Goal: Information Seeking & Learning: Understand process/instructions

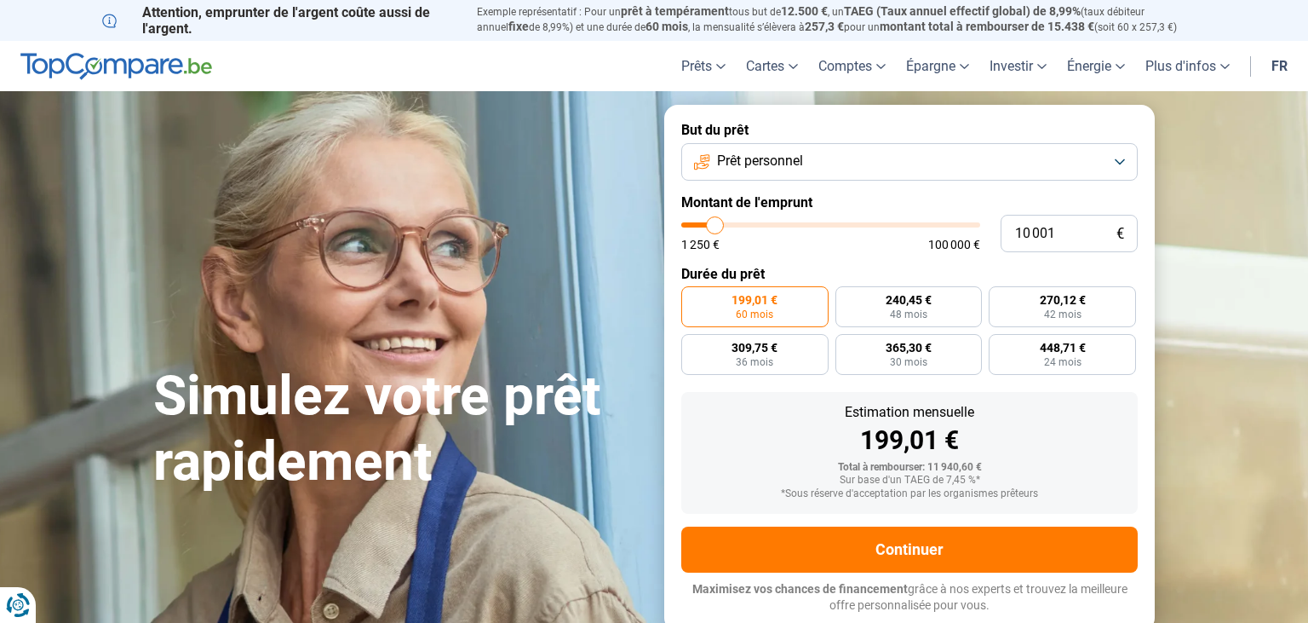
click at [809, 161] on button "Prêt personnel" at bounding box center [909, 161] width 457 height 37
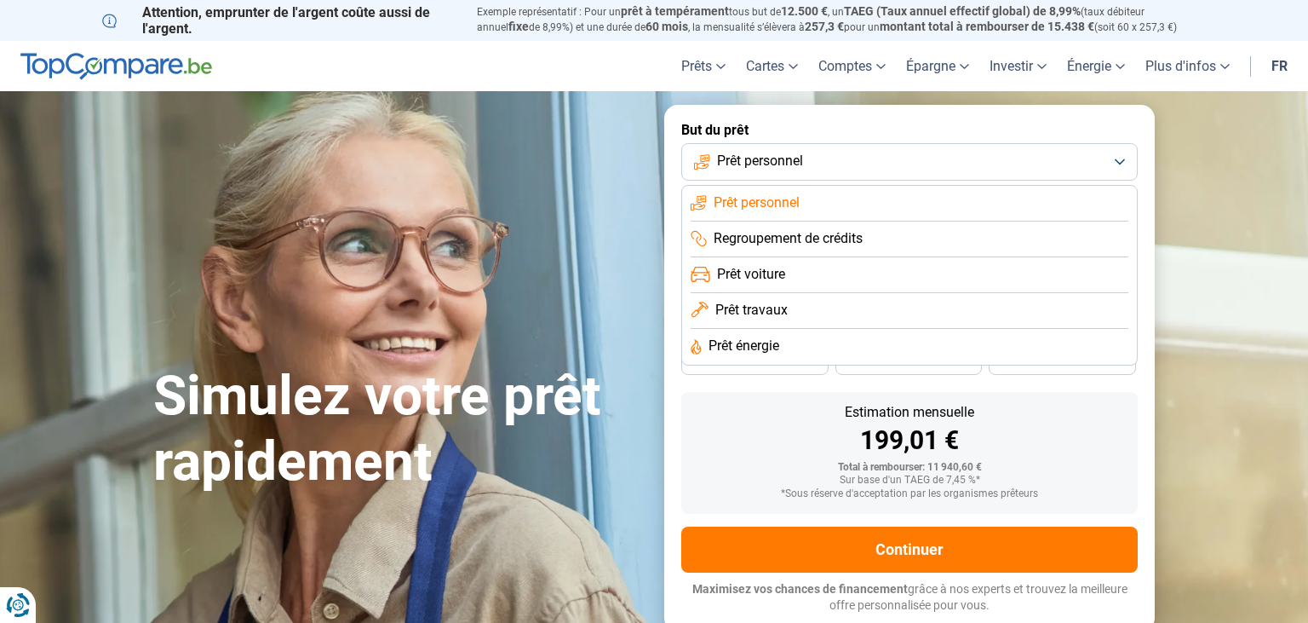
click at [816, 158] on button "Prêt personnel" at bounding box center [909, 161] width 457 height 37
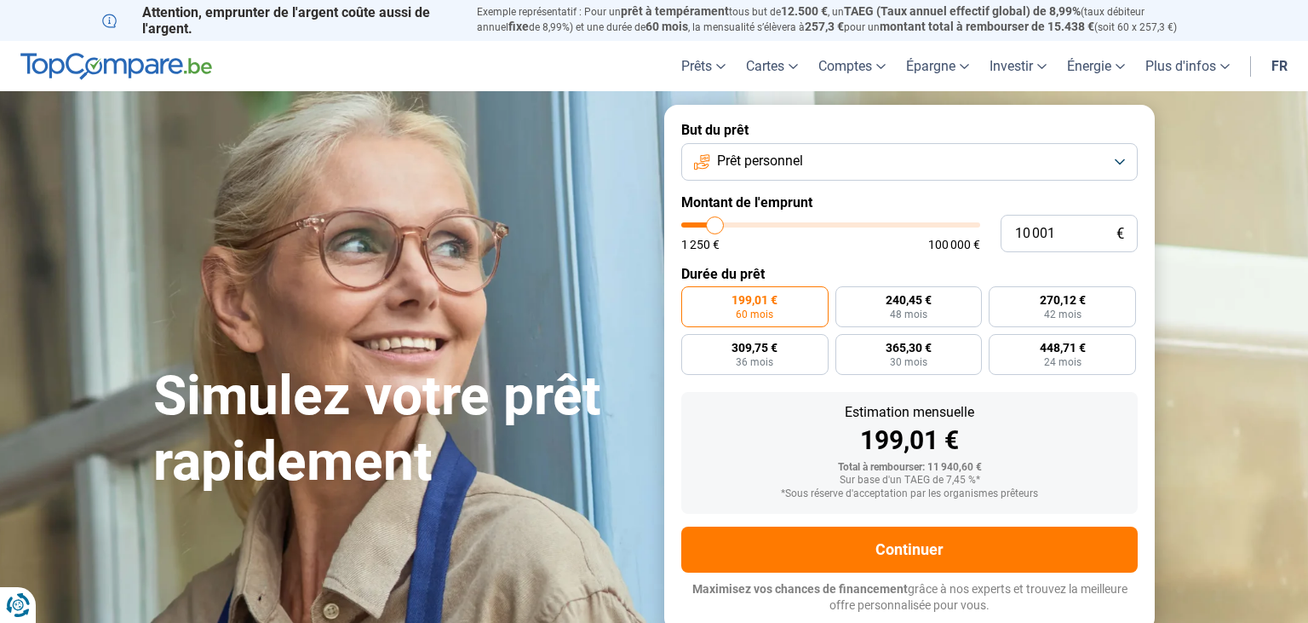
type input "12 250"
type input "12250"
type input "12 500"
type input "12500"
type input "12 750"
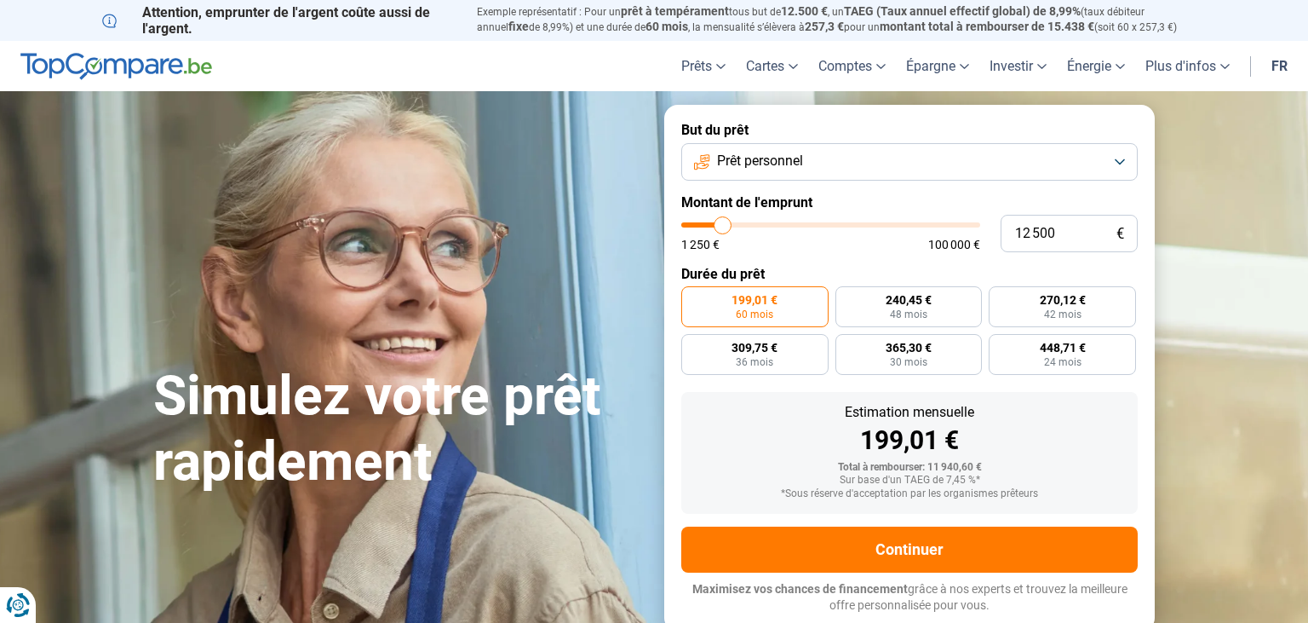
type input "12750"
type input "13 000"
type input "13000"
type input "13 250"
type input "13250"
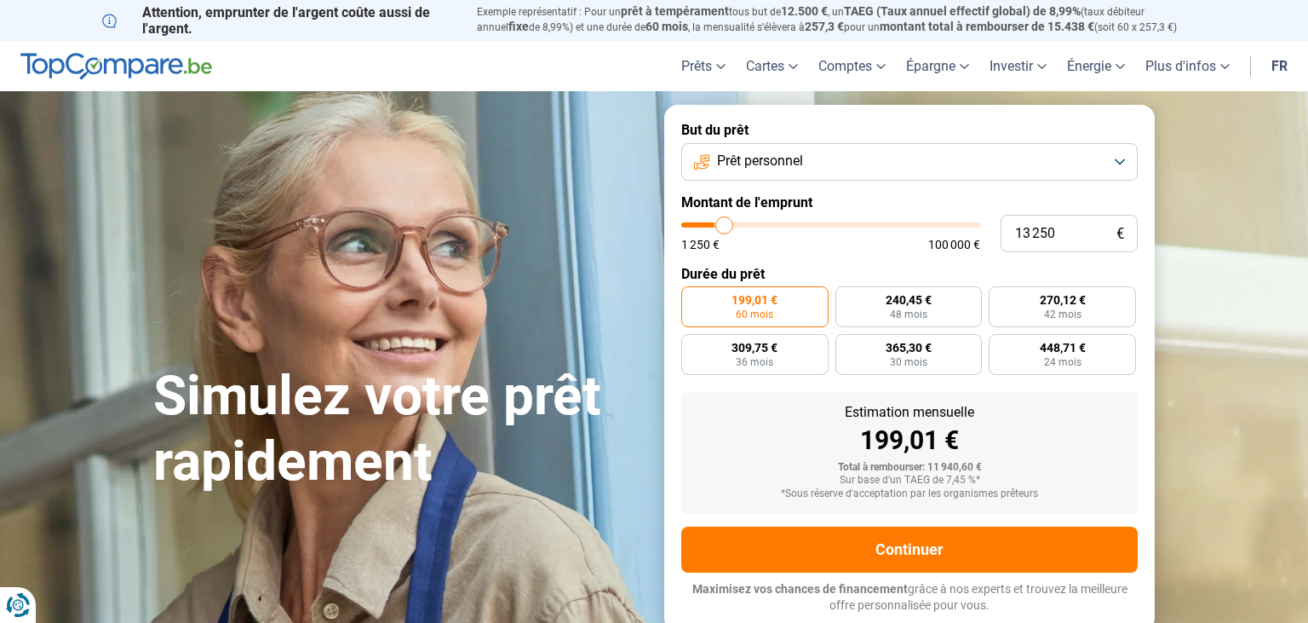
type input "13 500"
type input "13500"
type input "14 000"
type input "14000"
type input "14 250"
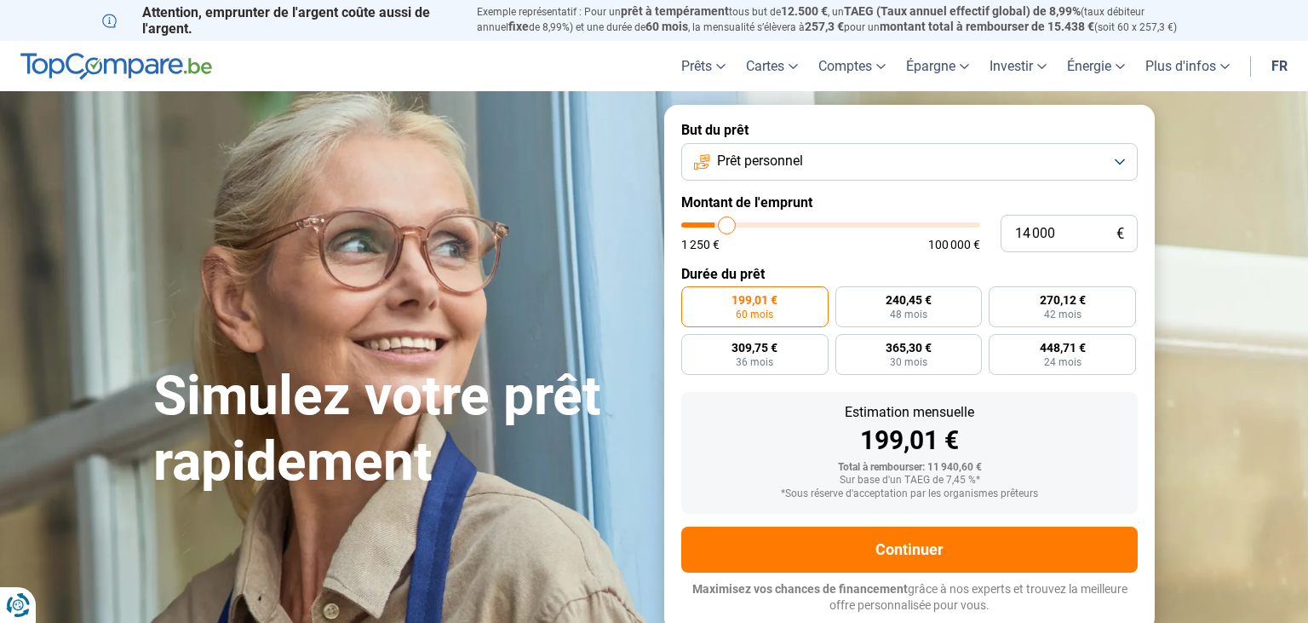
type input "14250"
type input "14 500"
type input "14500"
type input "14 750"
type input "14750"
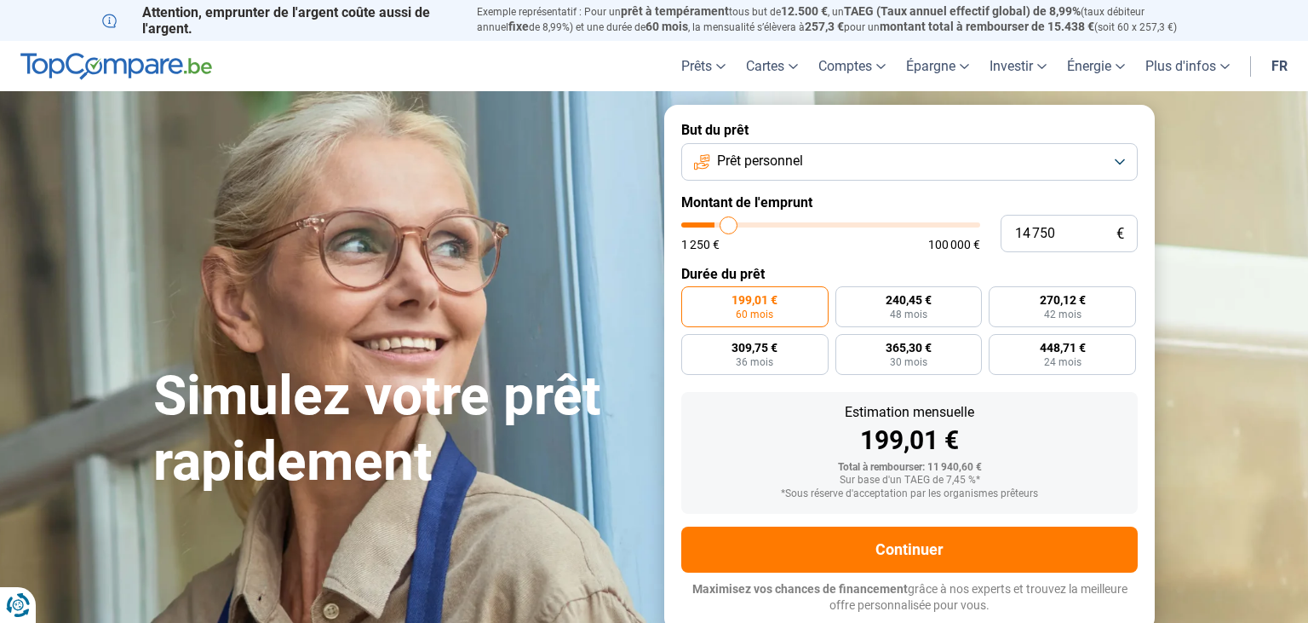
type input "15 250"
type input "15250"
type input "15 500"
type input "15500"
type input "16 000"
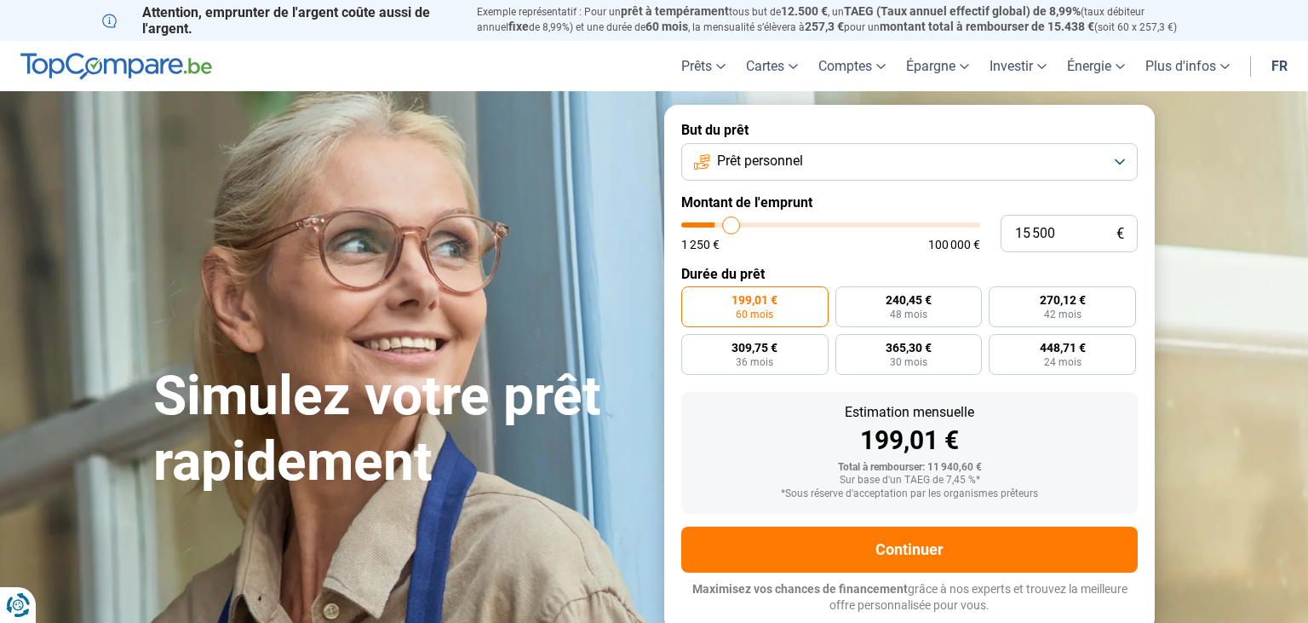
type input "16000"
type input "16 500"
type input "16500"
type input "16 750"
type input "16750"
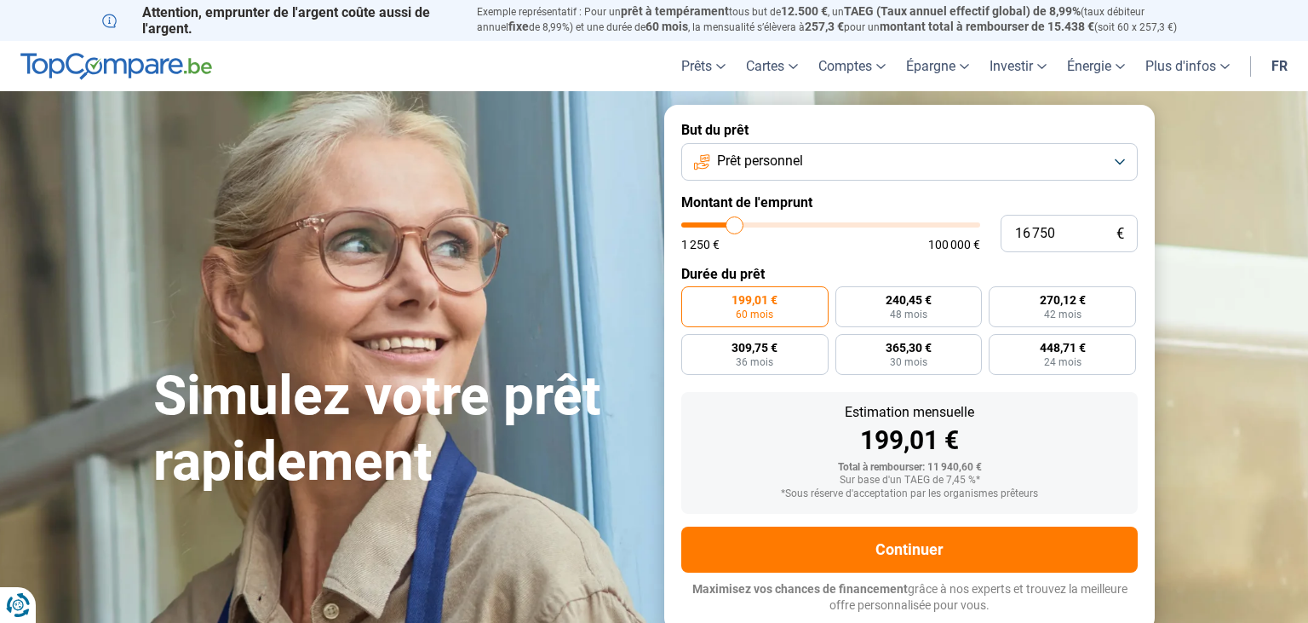
type input "17 000"
type input "17000"
type input "17 500"
type input "17500"
type input "18 000"
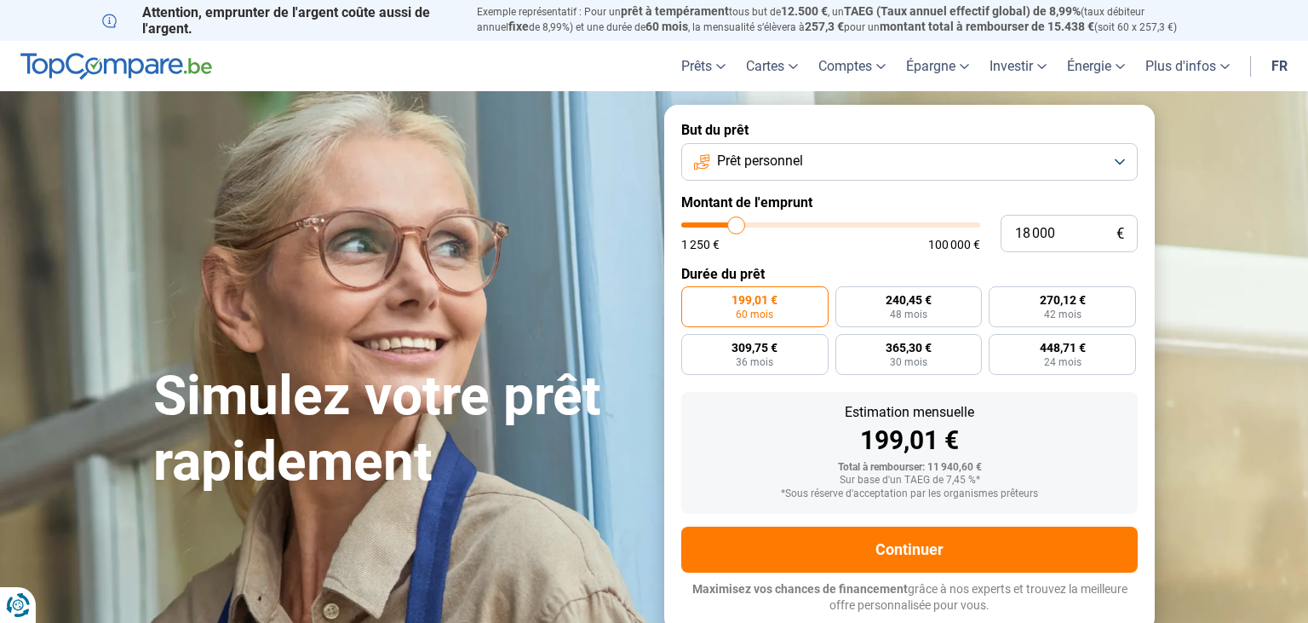
type input "18000"
type input "18 250"
type input "18250"
type input "18 500"
type input "18500"
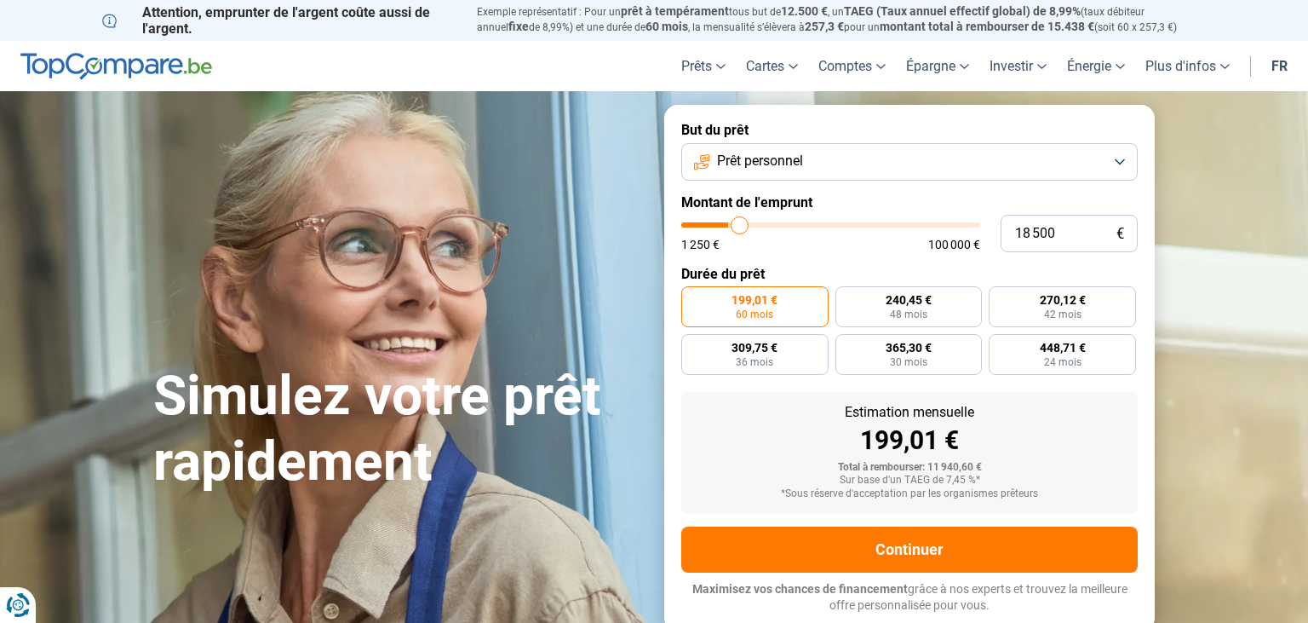
type input "19 000"
type input "19000"
type input "19 500"
type input "19500"
type input "20 000"
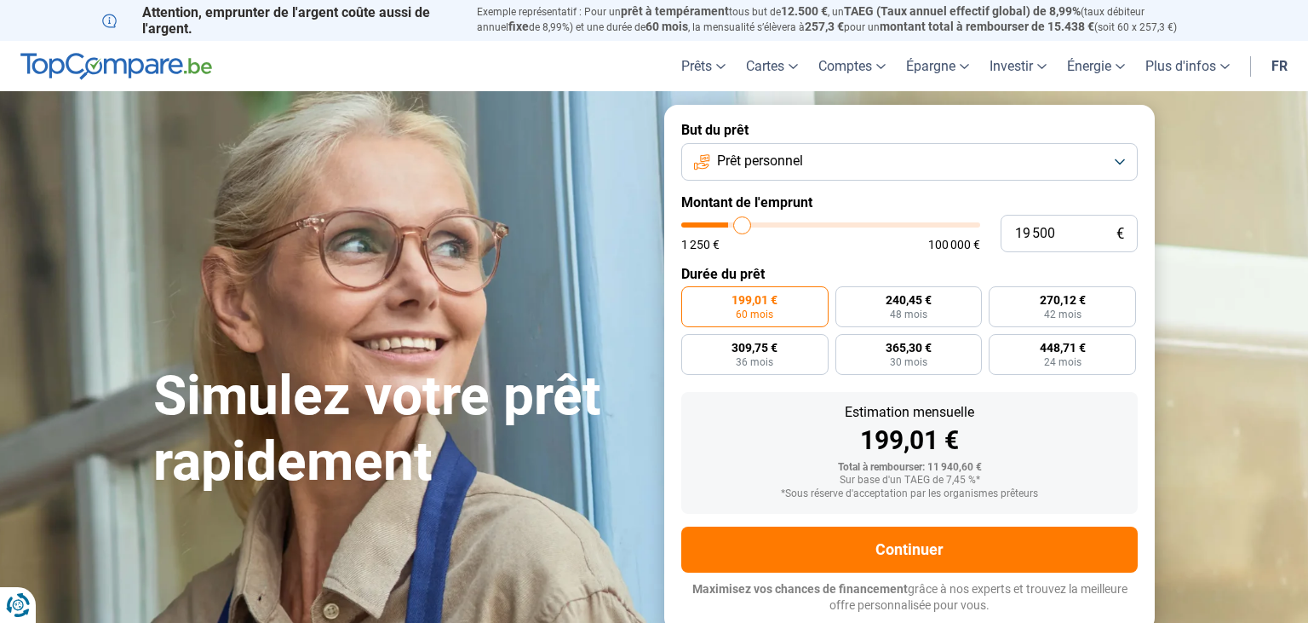
type input "20000"
type input "20 500"
type input "20500"
type input "20 750"
type input "20750"
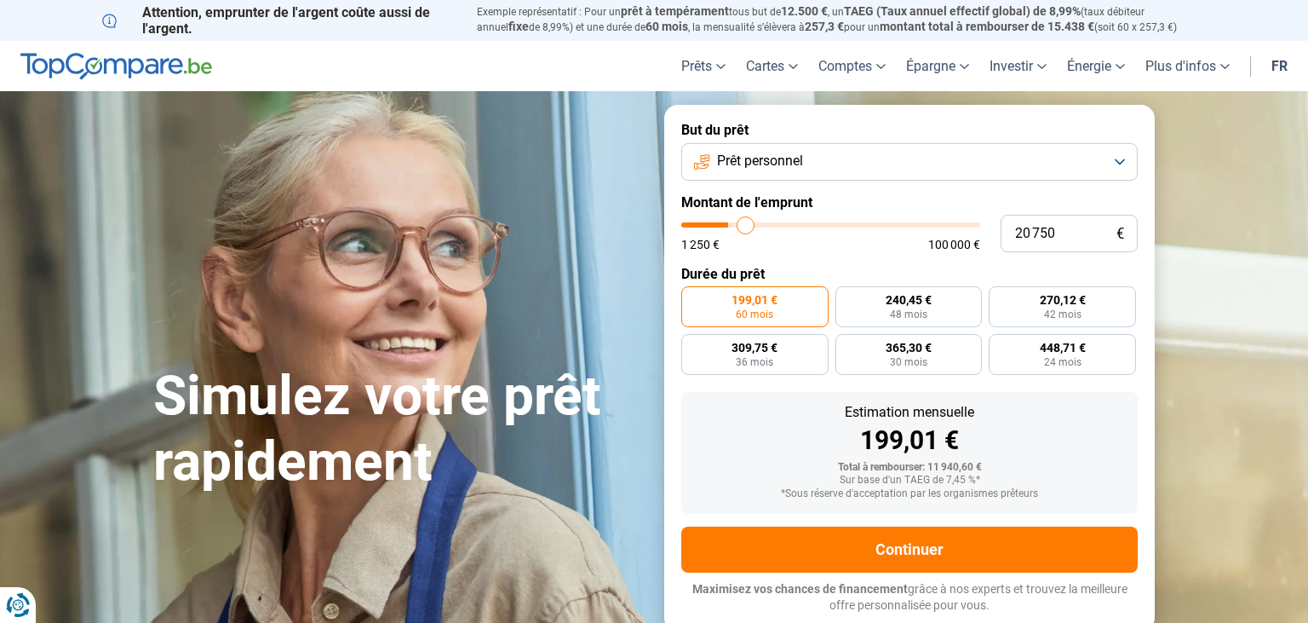
type input "21 250"
type input "21250"
type input "21 500"
type input "21500"
type input "21 750"
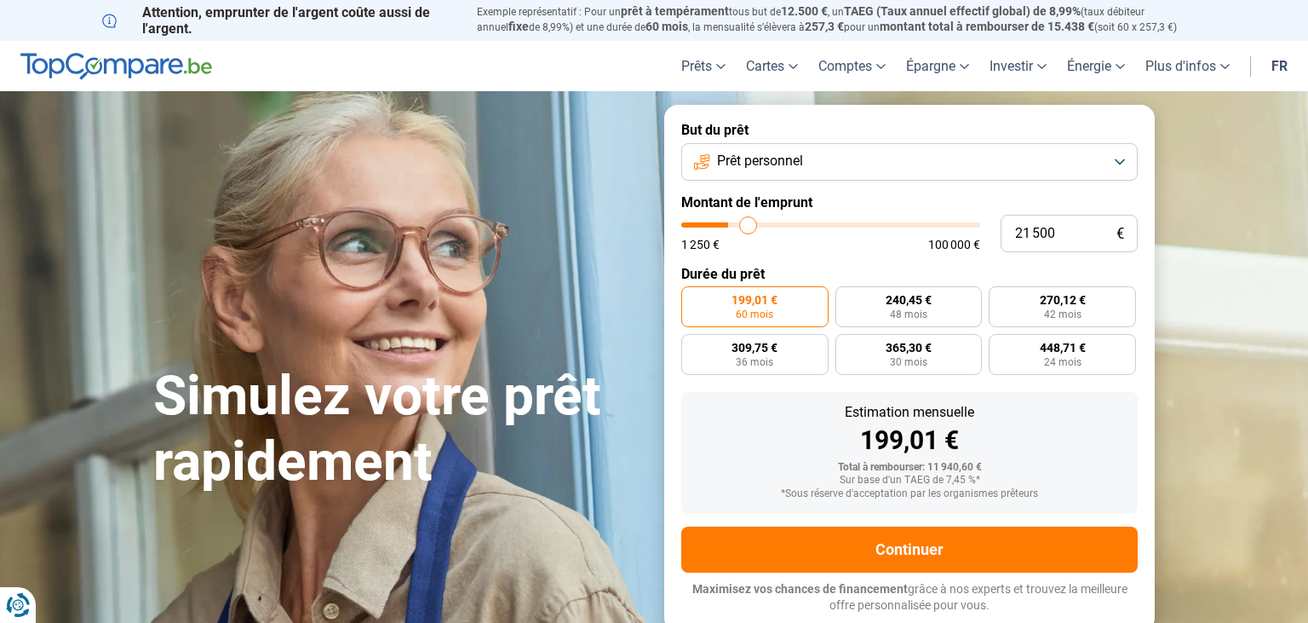
type input "21750"
type input "22 000"
type input "22000"
type input "22 500"
type input "22500"
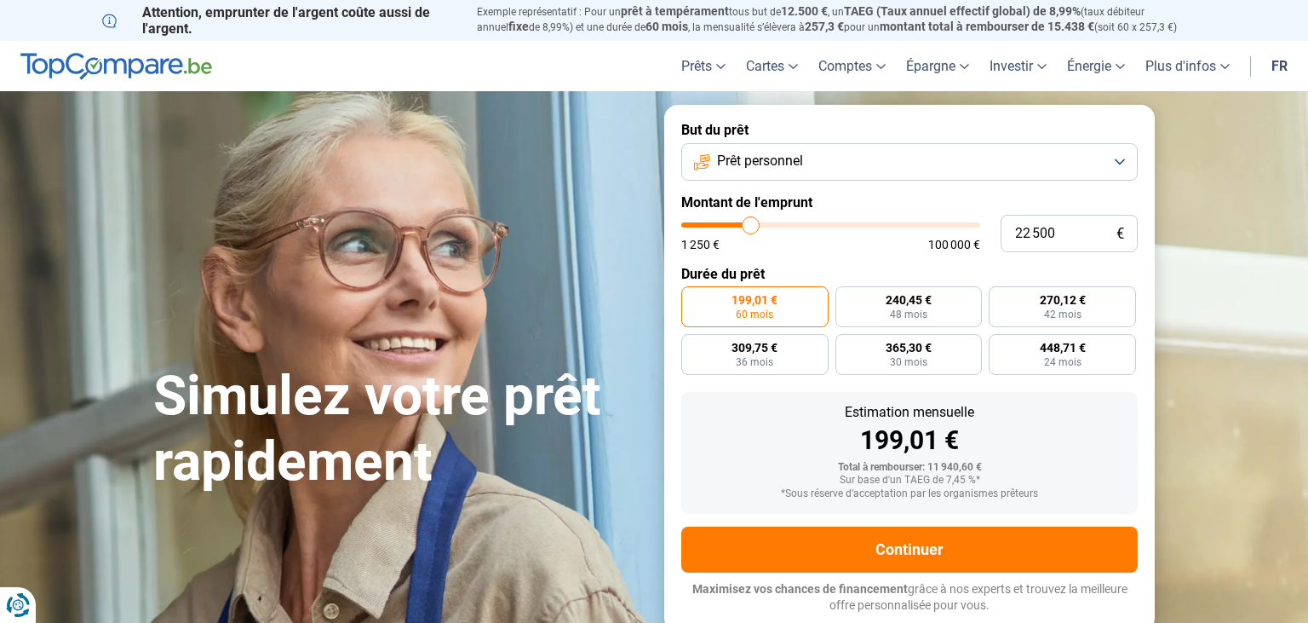
type input "22 750"
type input "22750"
type input "23 500"
type input "23500"
type input "24 750"
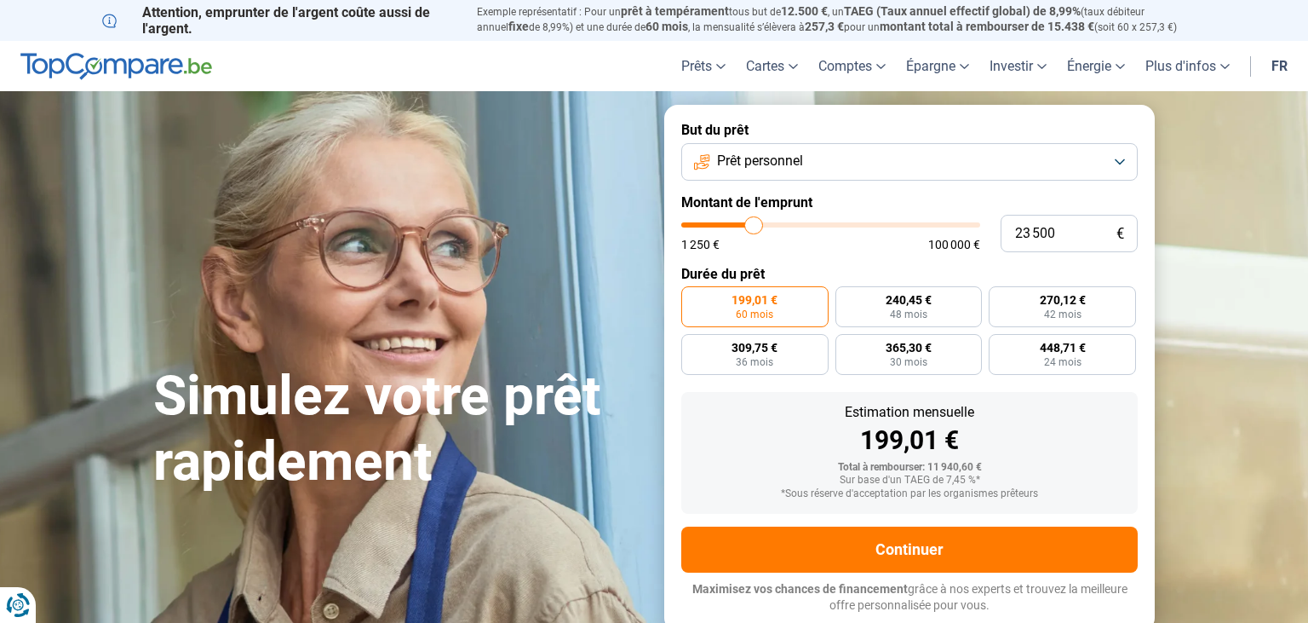
type input "24750"
type input "27 000"
type input "27000"
type input "30 250"
type input "30250"
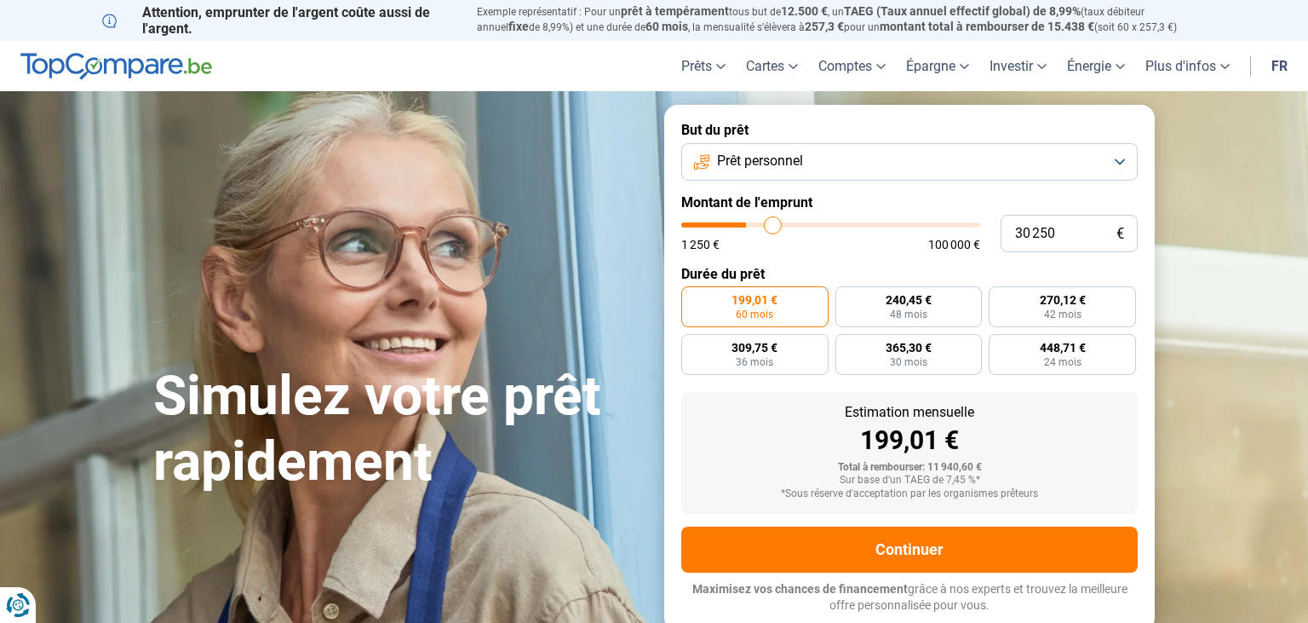
type input "33 500"
type input "33500"
type input "42 750"
type input "42750"
type input "51 500"
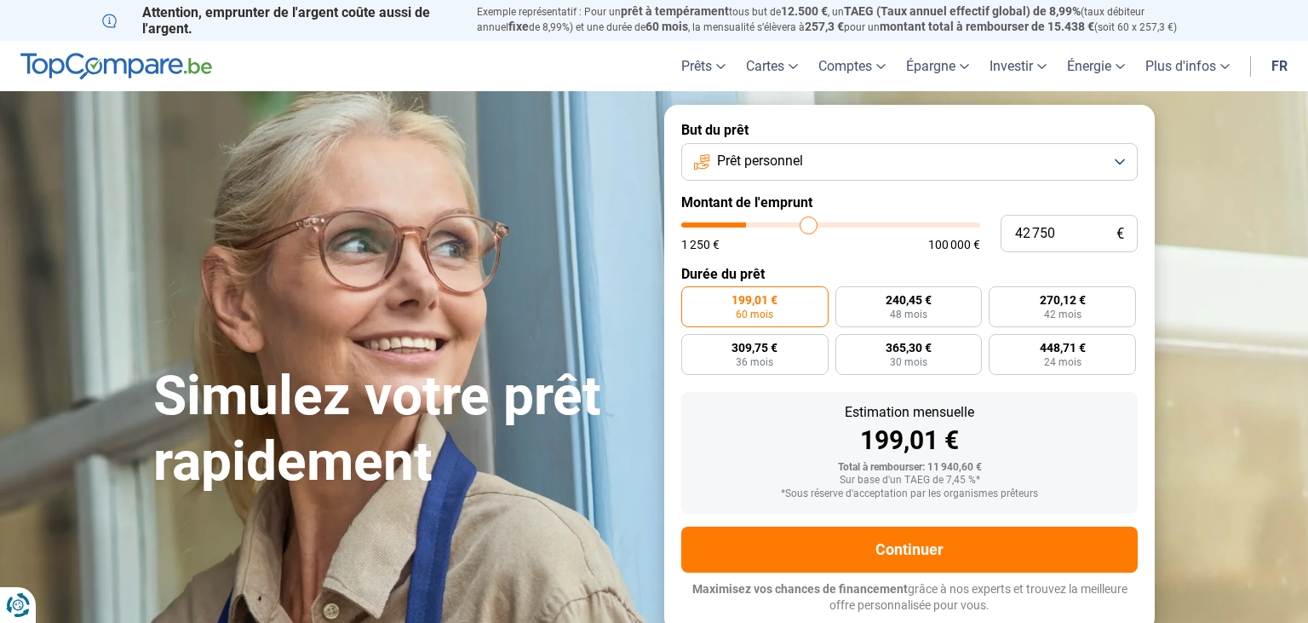
type input "51500"
type input "60 750"
type input "60750"
type input "69 500"
type input "69500"
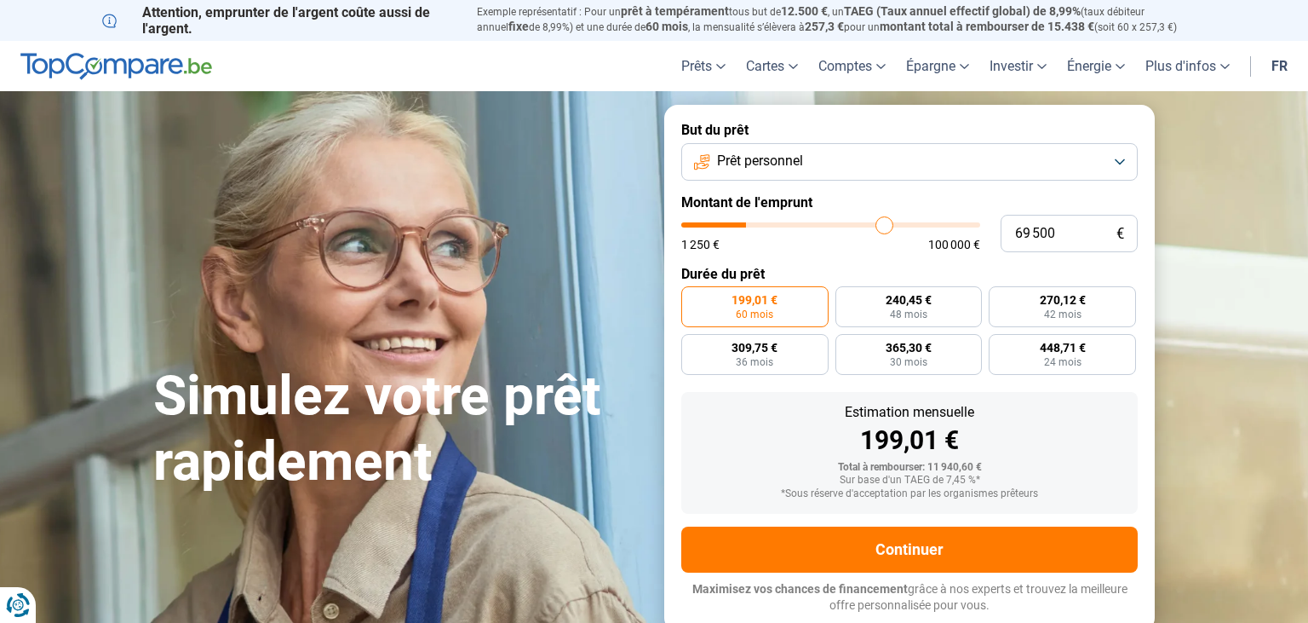
type input "73 500"
type input "73500"
type input "82 500"
type input "82500"
type input "87 250"
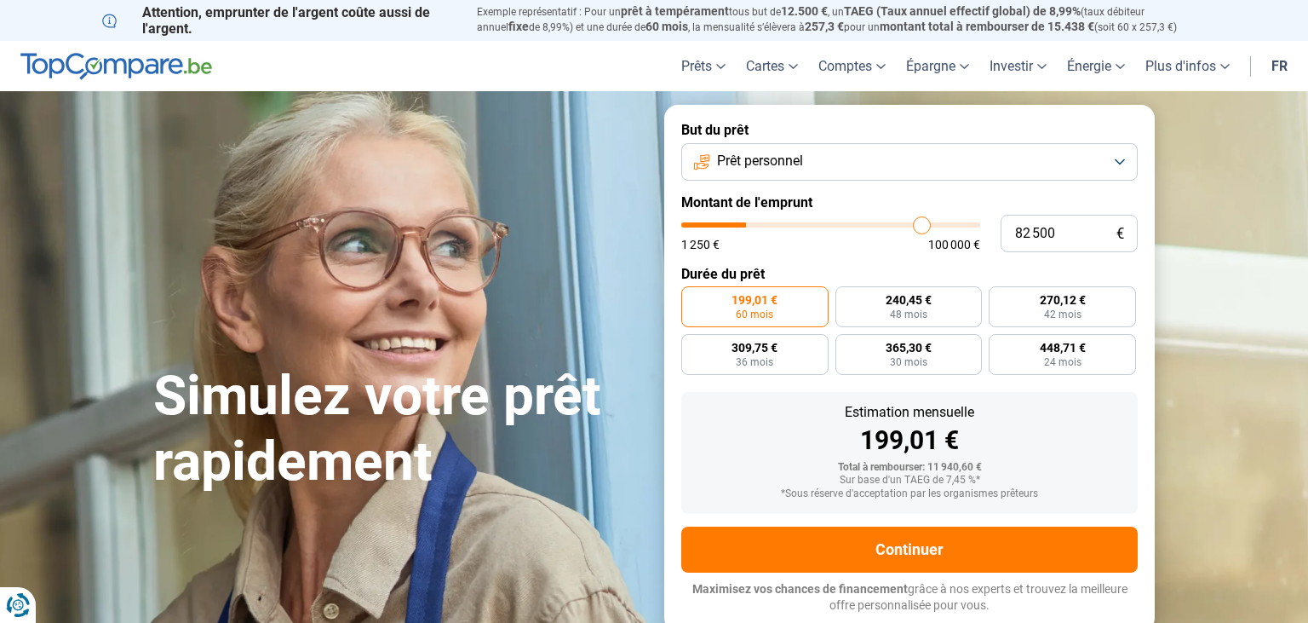
type input "87250"
type input "90 750"
type input "90750"
type input "95 500"
type input "95500"
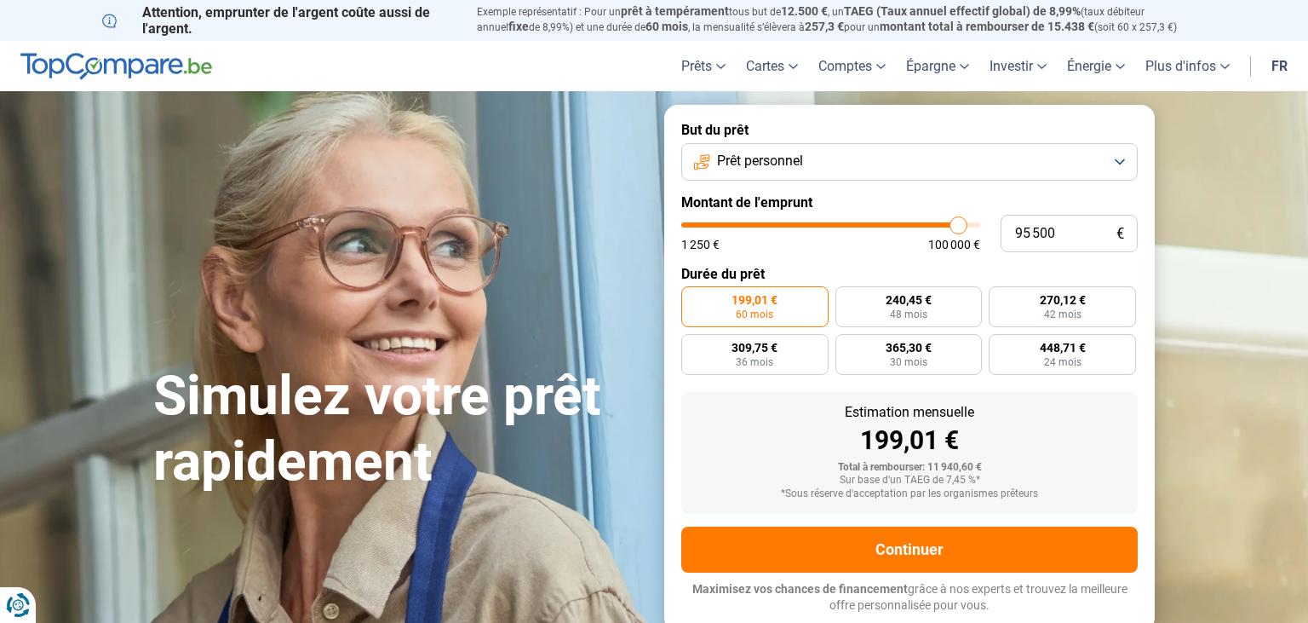
type input "97 750"
type input "97750"
type input "100 000"
drag, startPoint x: 722, startPoint y: 221, endPoint x: 1002, endPoint y: 230, distance: 279.5
type input "100000"
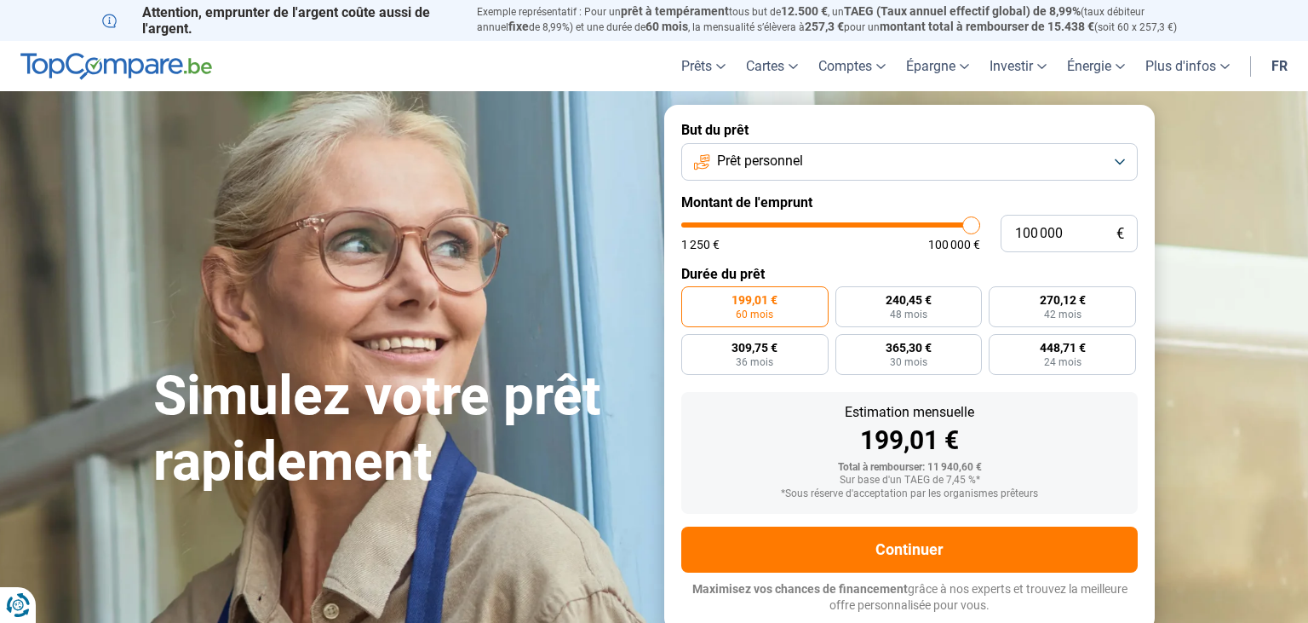
click at [980, 227] on input "range" at bounding box center [830, 224] width 299 height 5
radio input "false"
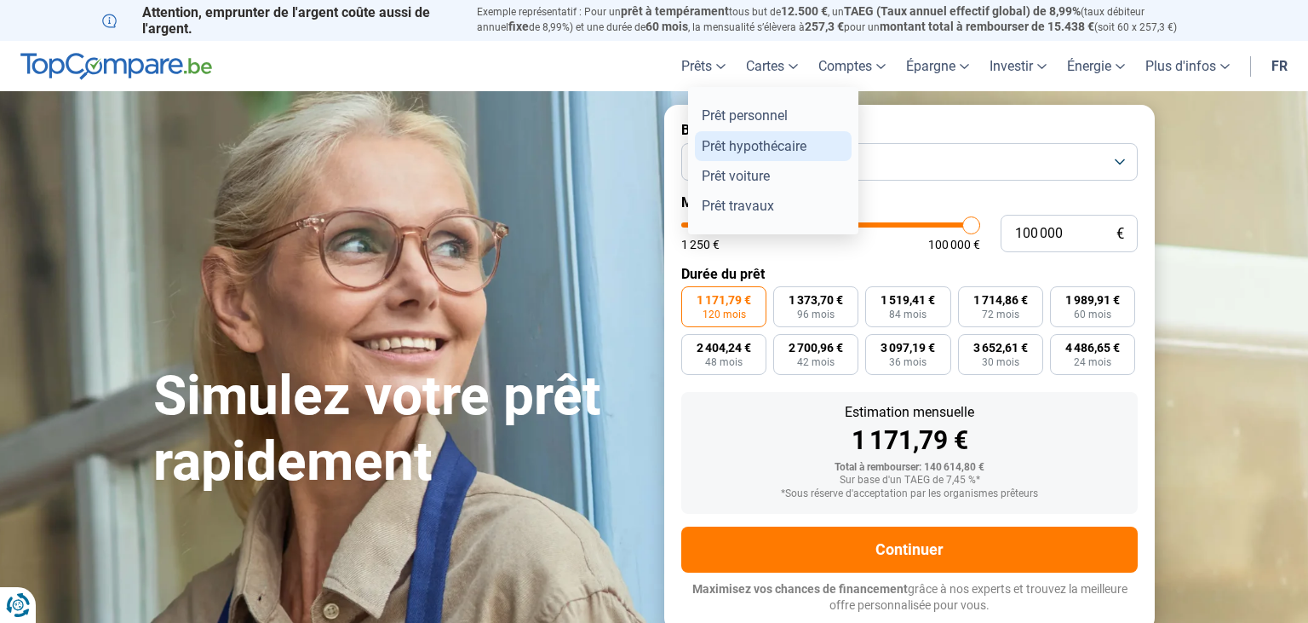
click at [748, 145] on link "Prêt hypothécaire" at bounding box center [773, 146] width 157 height 30
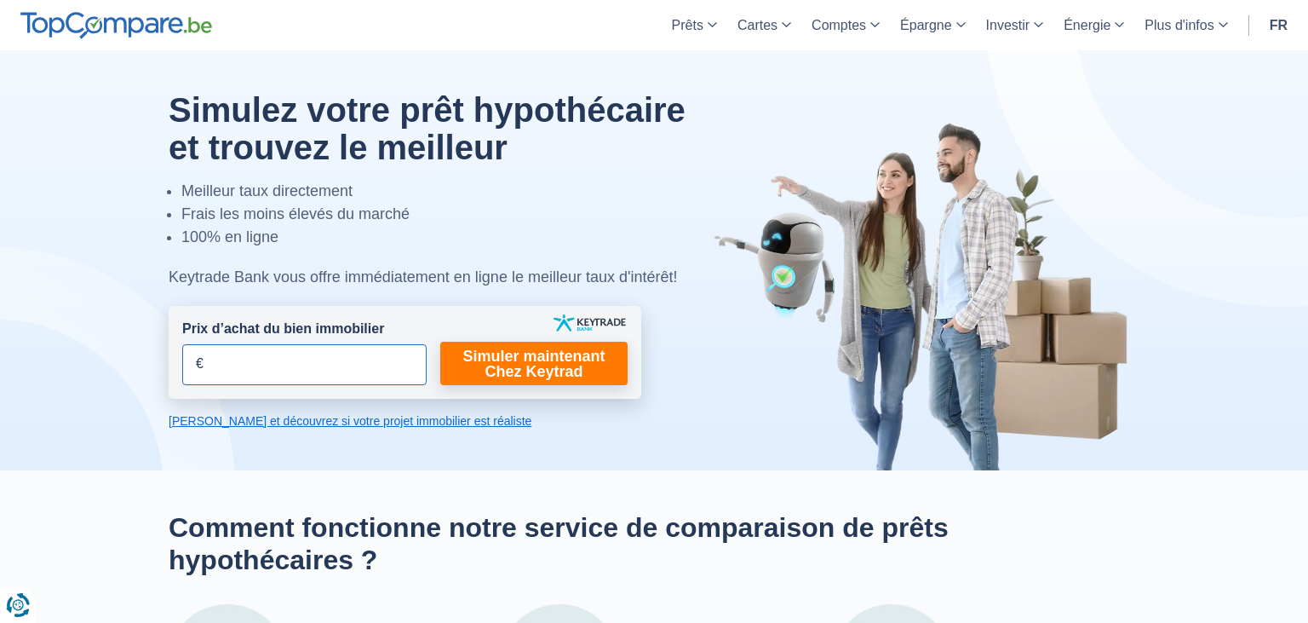
click at [315, 364] on input "Prix d’achat du bien immobilier" at bounding box center [304, 364] width 244 height 41
type input "450.000"
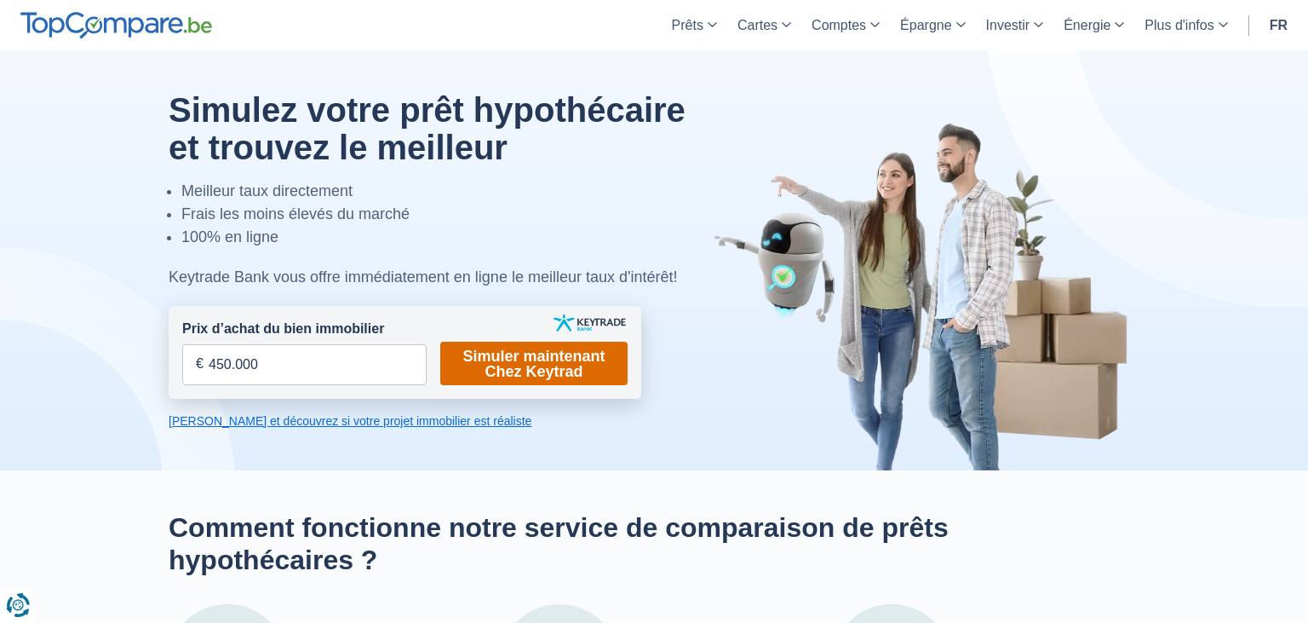
click at [562, 366] on link "Simuler maintenant Chez Keytrad" at bounding box center [533, 363] width 187 height 43
click at [420, 429] on link "Calculez et découvrez si votre projet immobilier est réaliste" at bounding box center [405, 420] width 473 height 17
click at [532, 366] on link "Simuler maintenant Chez Keytrad" at bounding box center [533, 363] width 187 height 43
click at [373, 422] on link "Calculez et découvrez si votre projet immobilier est réaliste" at bounding box center [405, 420] width 473 height 17
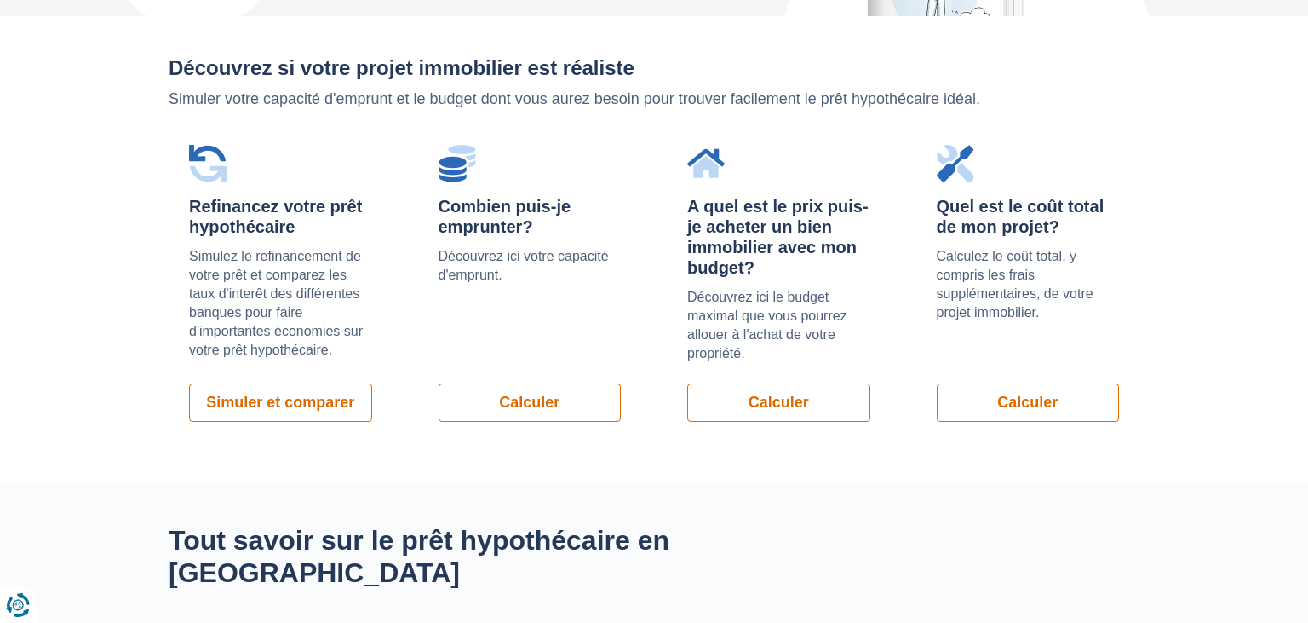
scroll to position [1209, 0]
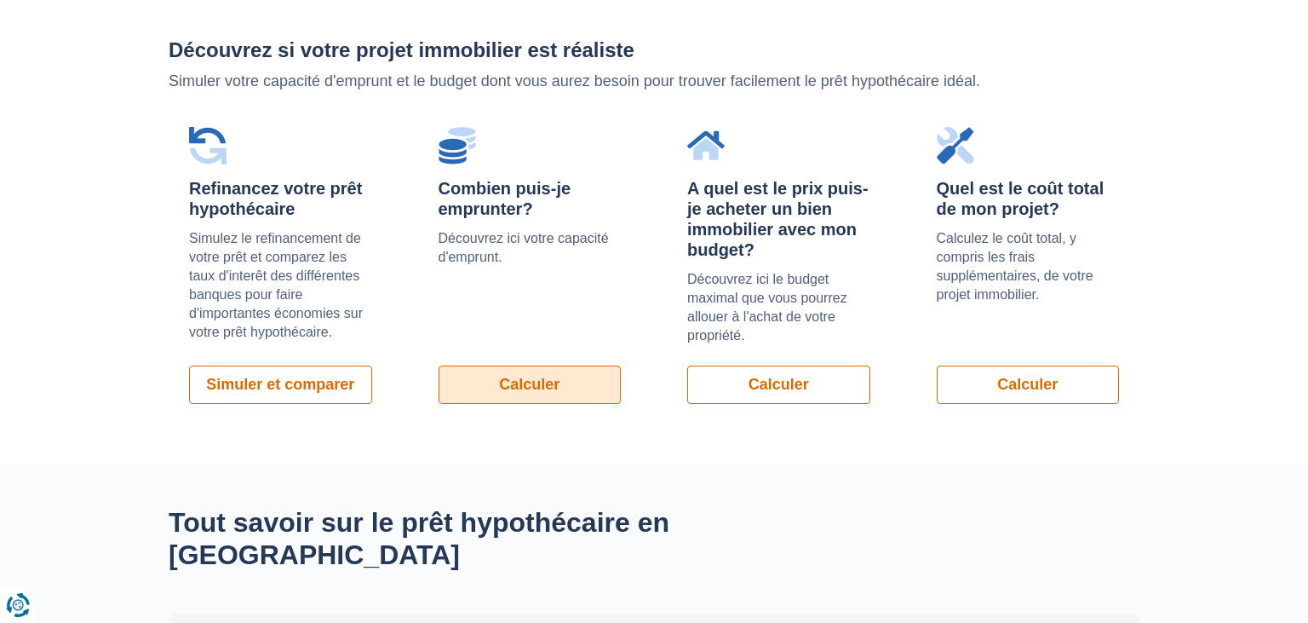
click at [526, 402] on link "Calculer" at bounding box center [530, 384] width 183 height 38
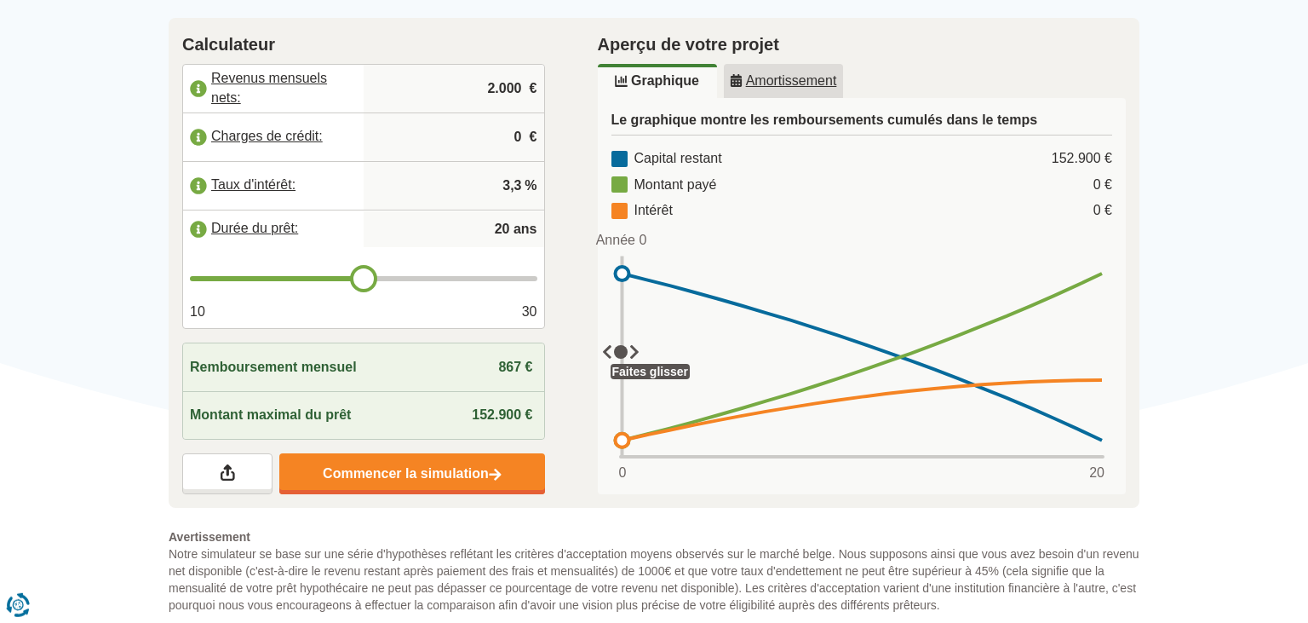
scroll to position [283, 0]
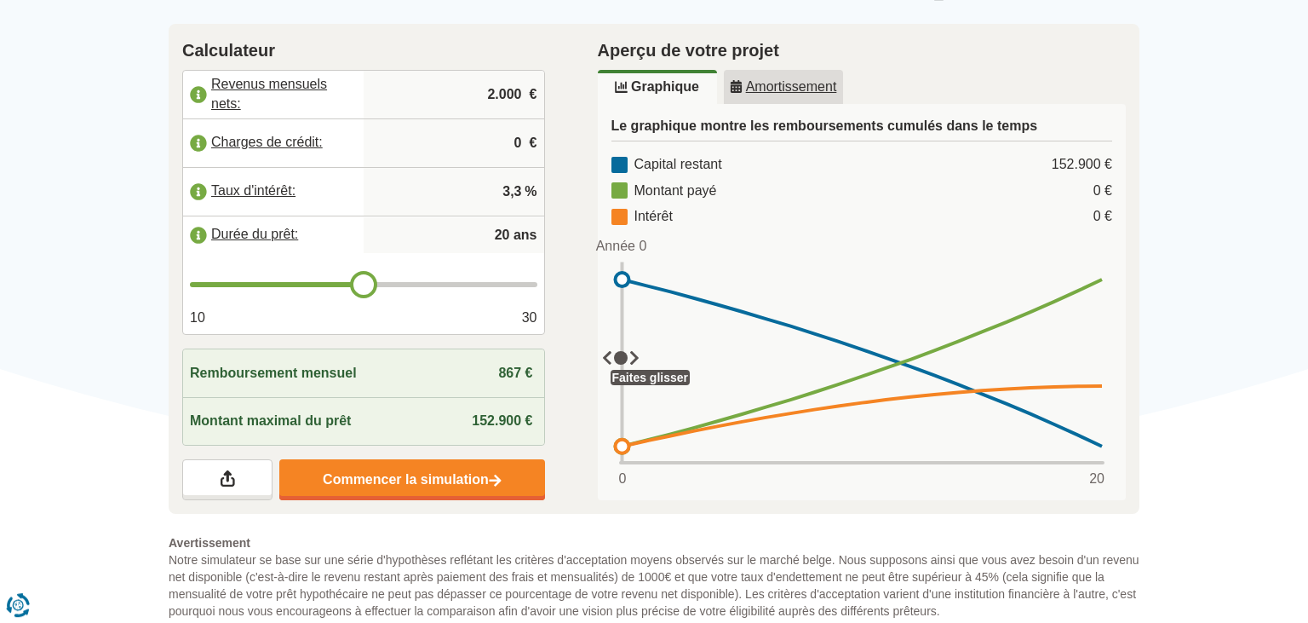
click at [531, 89] on span "€" at bounding box center [534, 95] width 8 height 20
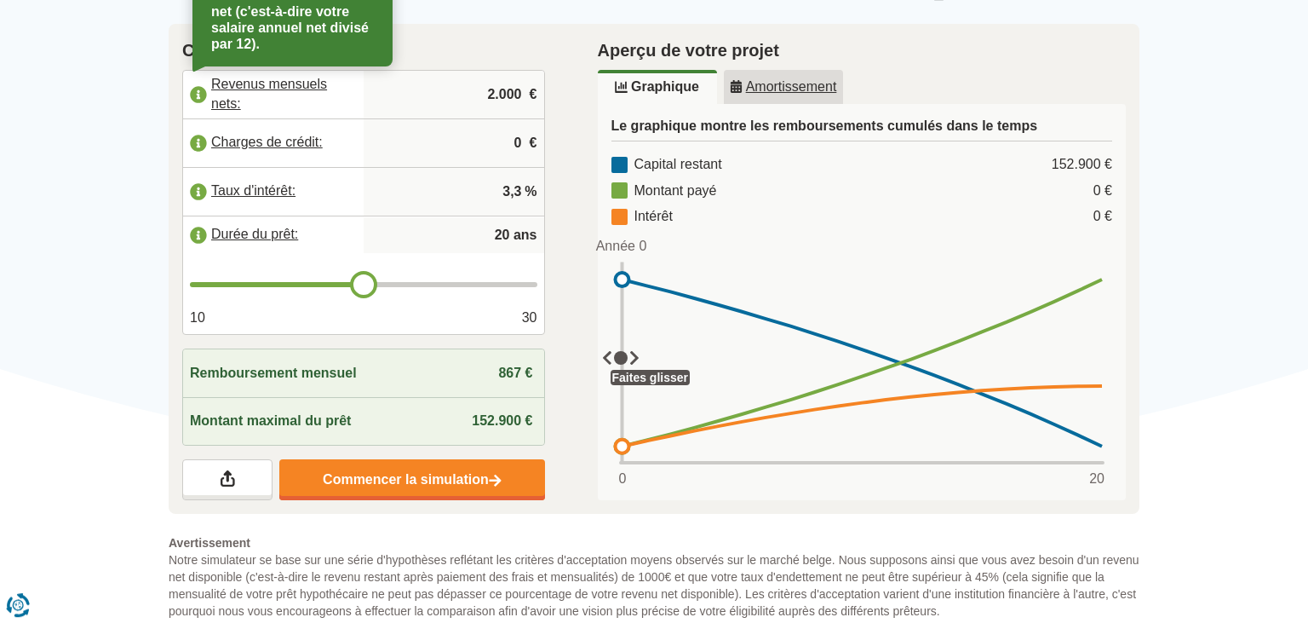
click at [256, 84] on label "Revenus mensuels nets:" at bounding box center [273, 94] width 181 height 37
